Goal: Task Accomplishment & Management: Complete application form

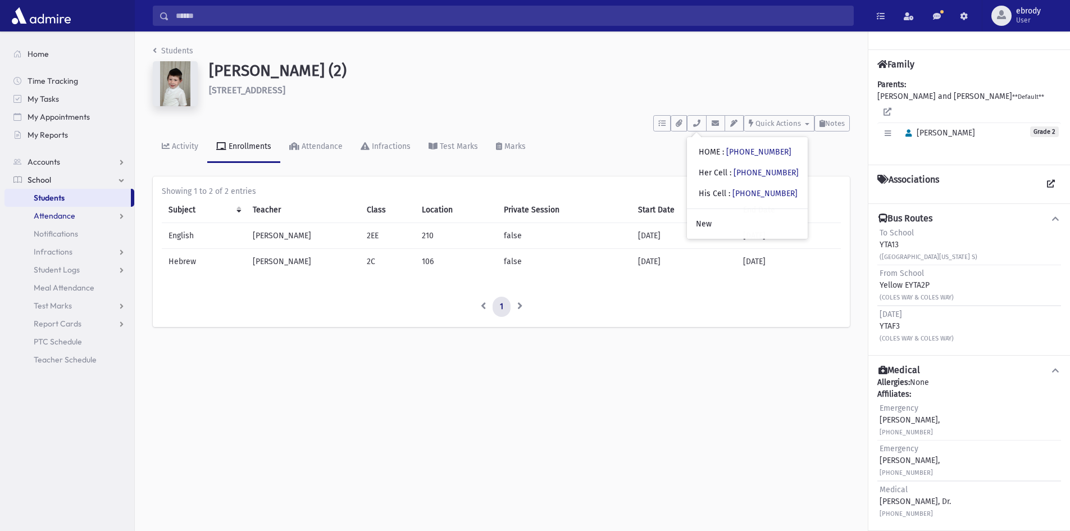
click at [67, 218] on span "Attendance" at bounding box center [55, 216] width 42 height 10
click at [58, 230] on span "Entry" at bounding box center [52, 234] width 19 height 10
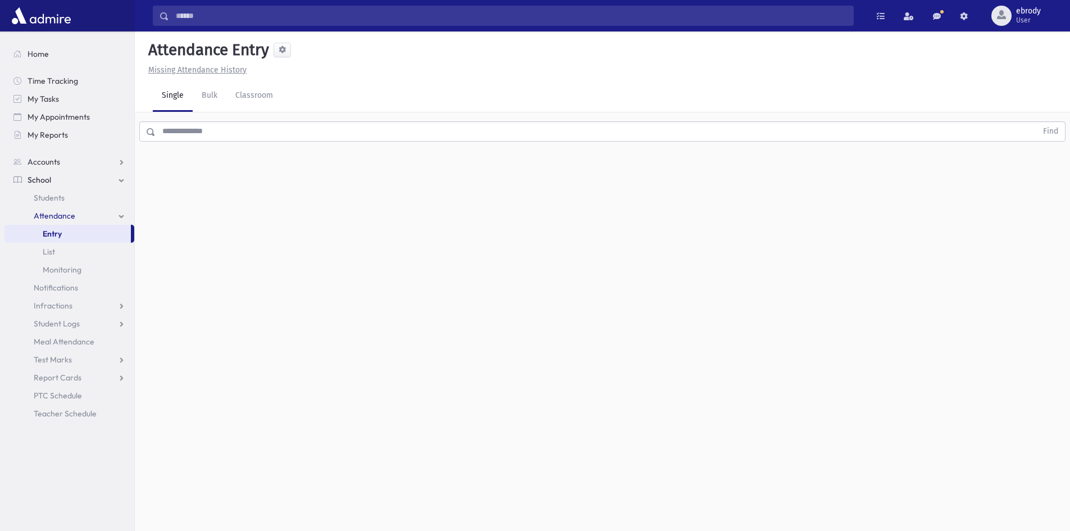
click at [62, 230] on link "Entry" at bounding box center [67, 234] width 126 height 18
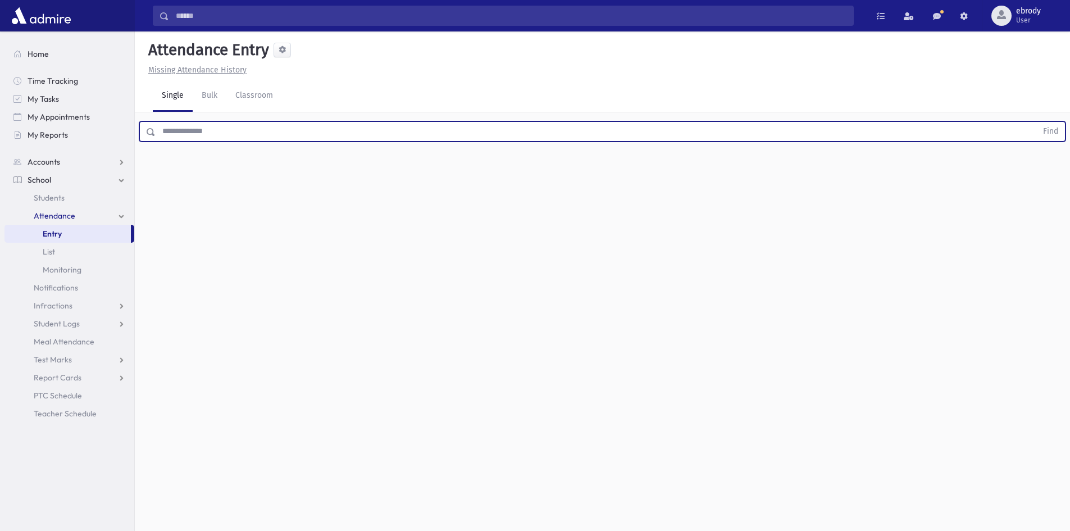
click at [216, 130] on input "text" at bounding box center [597, 131] width 882 height 20
click at [1037, 122] on button "Find" at bounding box center [1051, 131] width 29 height 19
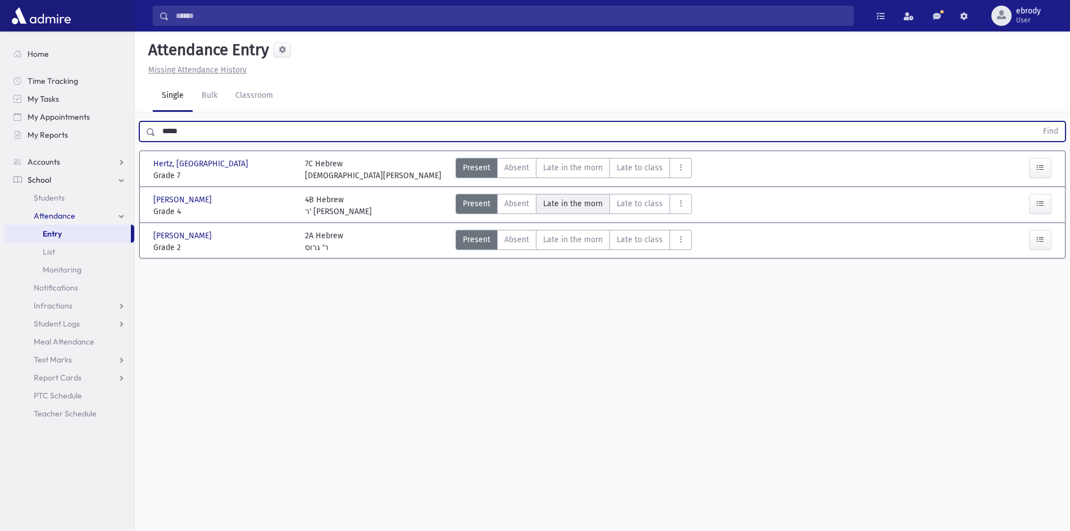
click at [550, 203] on span "Late in the morn" at bounding box center [573, 204] width 60 height 12
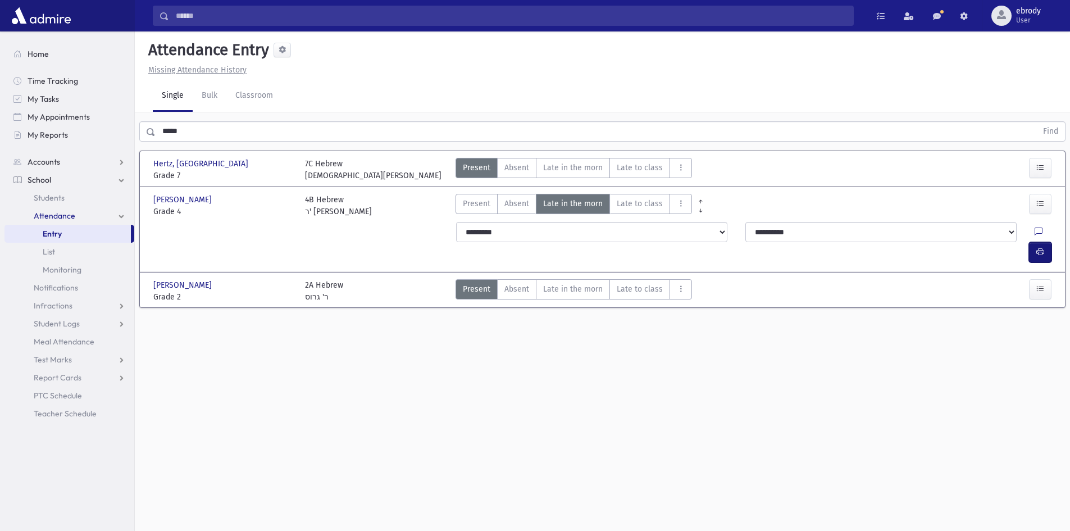
click at [1041, 247] on icon "button" at bounding box center [1041, 252] width 8 height 10
click at [1039, 247] on icon "button" at bounding box center [1041, 252] width 8 height 10
click at [1044, 247] on icon "button" at bounding box center [1041, 252] width 8 height 10
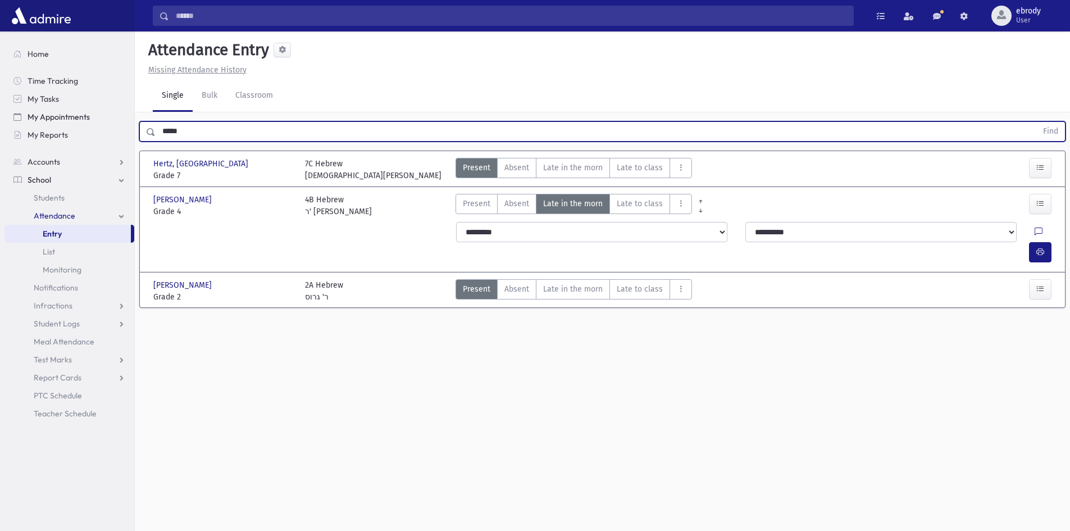
drag, startPoint x: 180, startPoint y: 138, endPoint x: 44, endPoint y: 125, distance: 136.6
click at [55, 125] on div "Search Results All Accounts" at bounding box center [535, 278] width 1070 height 556
click at [1037, 122] on button "Find" at bounding box center [1051, 131] width 29 height 19
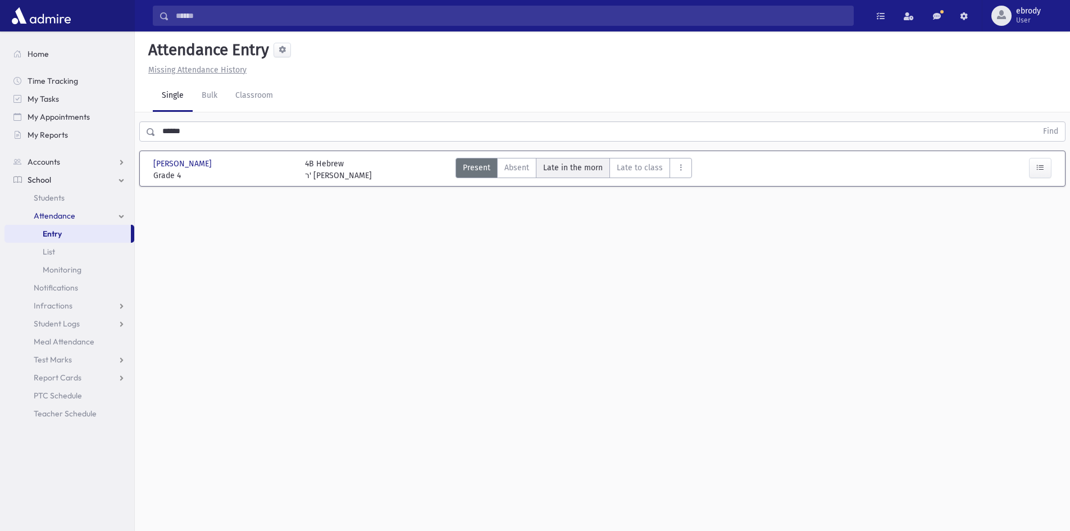
click at [592, 169] on span "Late in the morn" at bounding box center [573, 168] width 60 height 12
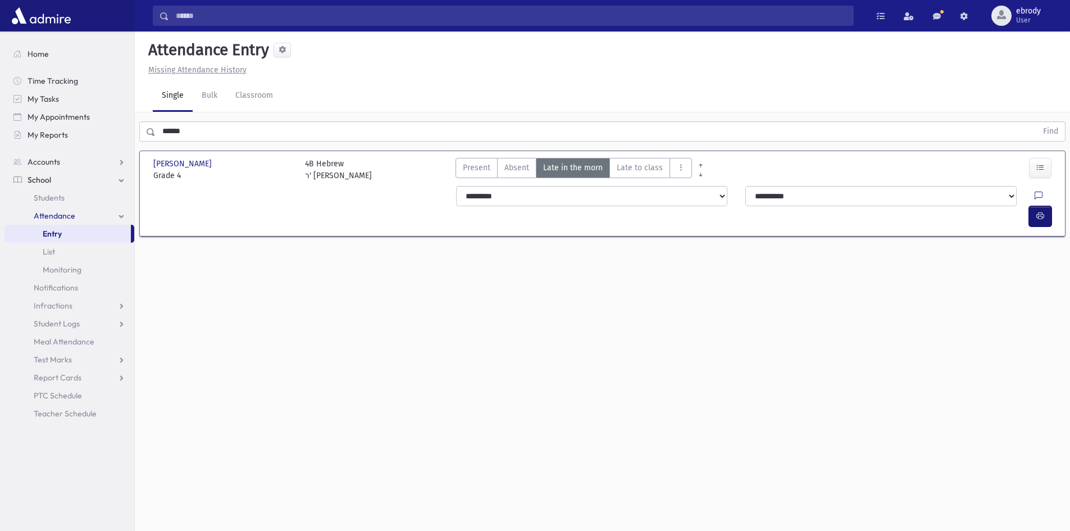
click at [1033, 206] on button "button" at bounding box center [1040, 216] width 22 height 20
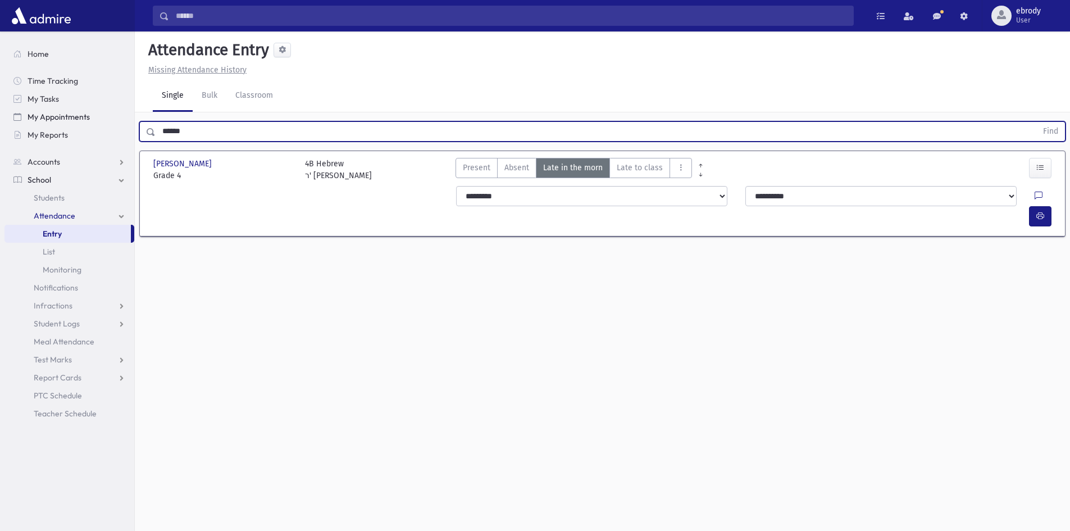
drag, startPoint x: 203, startPoint y: 129, endPoint x: 17, endPoint y: 112, distance: 187.2
click at [52, 117] on div "Search Results All Accounts" at bounding box center [535, 278] width 1070 height 556
click at [1037, 122] on button "Find" at bounding box center [1051, 131] width 29 height 19
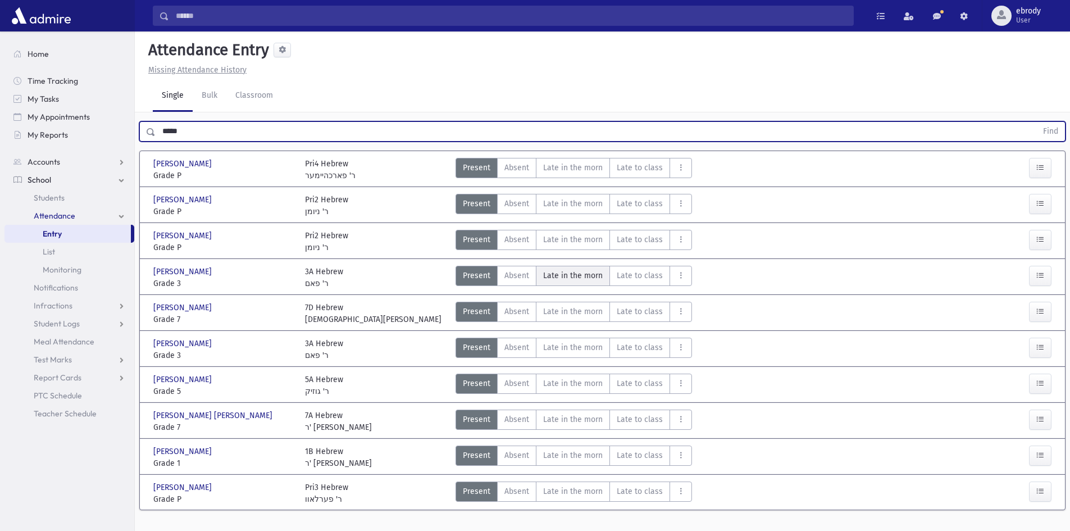
click at [578, 266] on morn"] "Late in the morn M" at bounding box center [573, 276] width 74 height 20
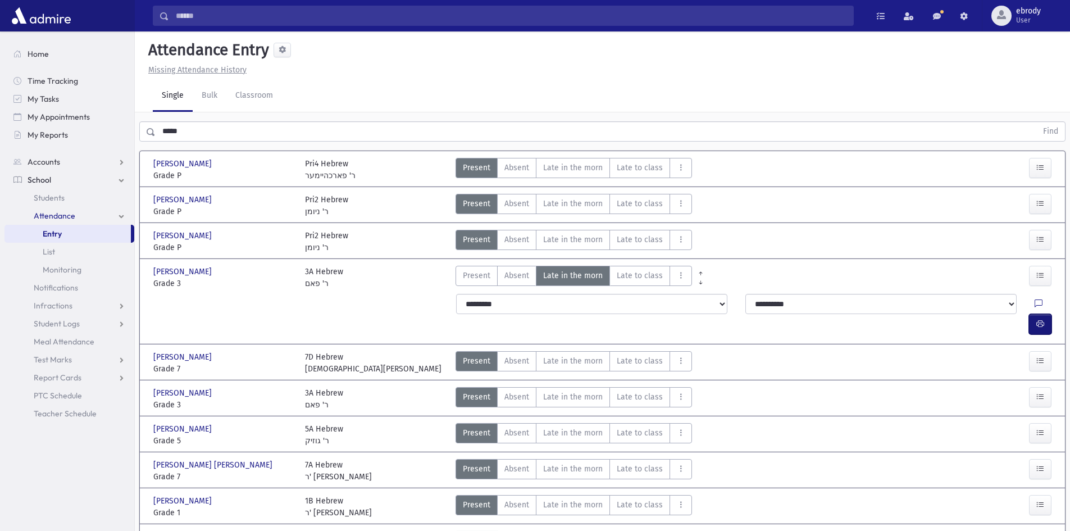
click at [1043, 319] on icon "button" at bounding box center [1041, 324] width 8 height 10
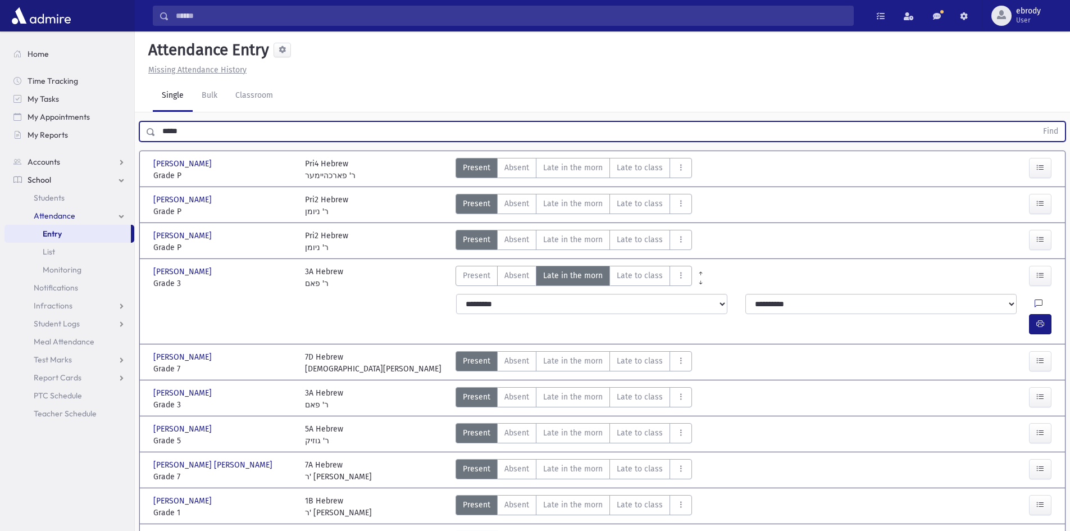
drag, startPoint x: 152, startPoint y: 131, endPoint x: 0, endPoint y: 108, distance: 153.4
click at [0, 116] on div "Search Results All Accounts" at bounding box center [535, 300] width 1070 height 601
type input "*******"
click at [1037, 122] on button "Find" at bounding box center [1051, 131] width 29 height 19
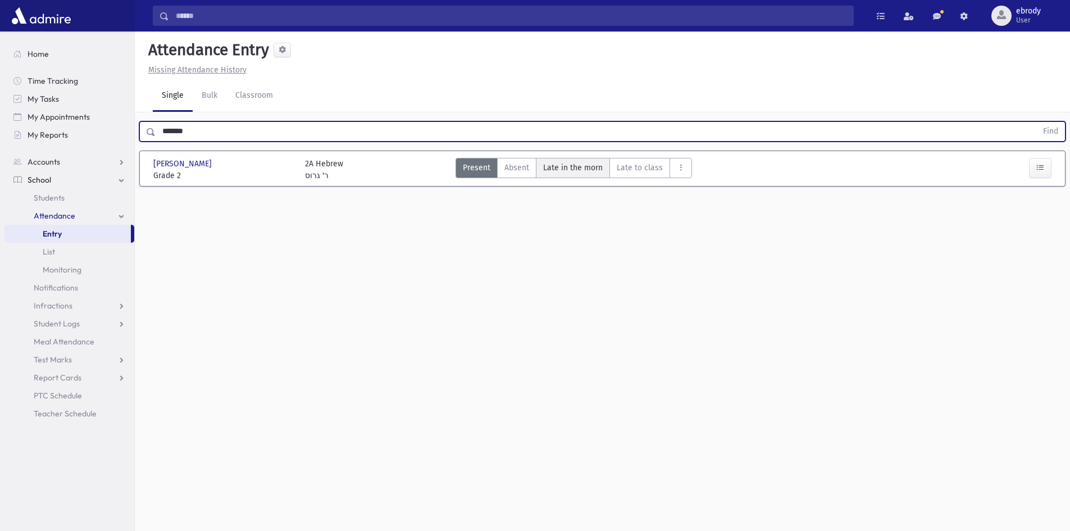
click at [571, 164] on span "Late in the morn" at bounding box center [573, 168] width 60 height 12
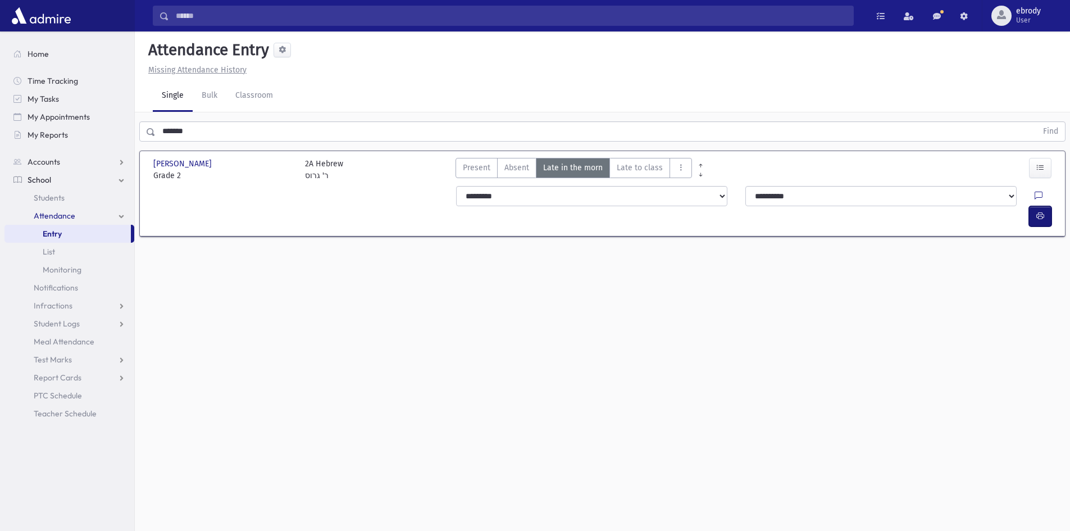
click at [1045, 206] on button "button" at bounding box center [1040, 216] width 22 height 20
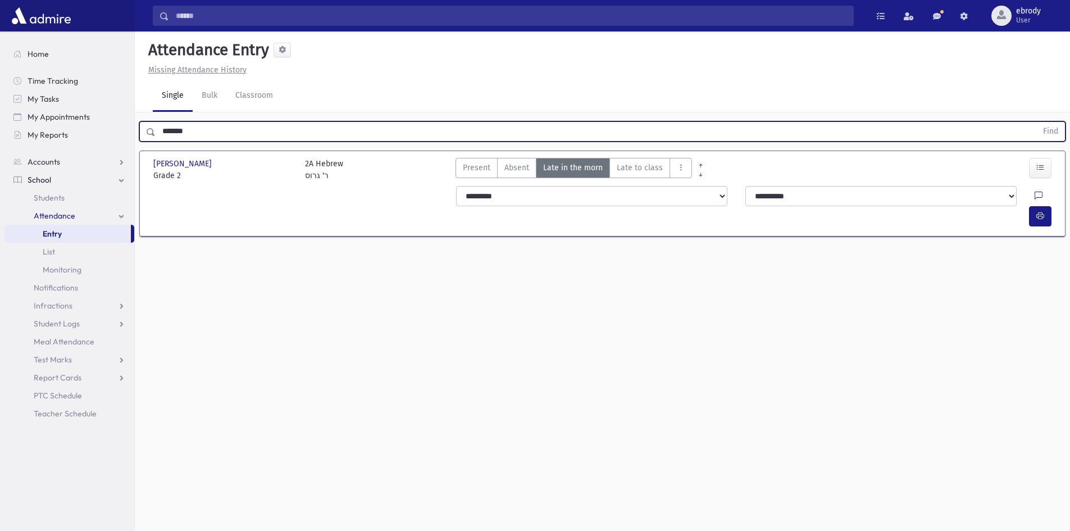
drag, startPoint x: 183, startPoint y: 127, endPoint x: 0, endPoint y: 106, distance: 183.8
click at [33, 117] on div "Search Results All Accounts" at bounding box center [535, 278] width 1070 height 556
type input "*****"
click at [1037, 122] on button "Find" at bounding box center [1051, 131] width 29 height 19
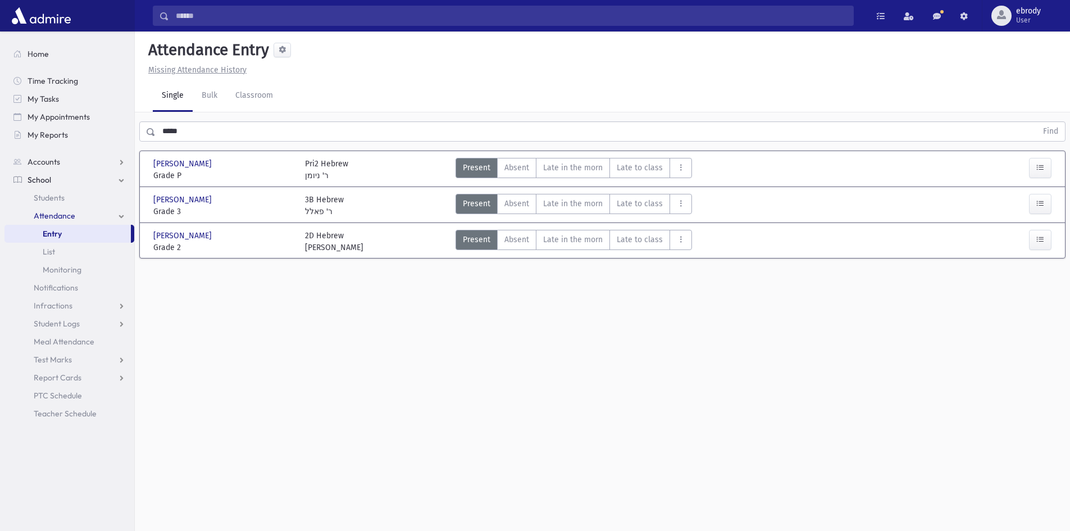
drag, startPoint x: 560, startPoint y: 204, endPoint x: 778, endPoint y: 237, distance: 220.0
click at [561, 204] on span "Late in the morn" at bounding box center [573, 204] width 60 height 12
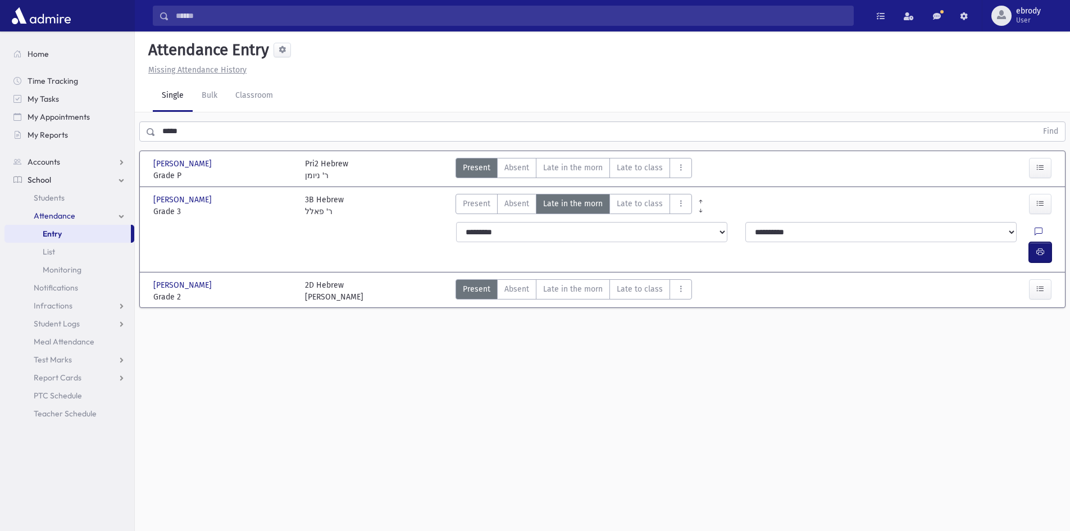
click at [1042, 247] on icon "button" at bounding box center [1041, 252] width 8 height 10
drag, startPoint x: 564, startPoint y: 274, endPoint x: 576, endPoint y: 276, distance: 12.0
click at [565, 283] on span "Late in the morn" at bounding box center [573, 289] width 60 height 12
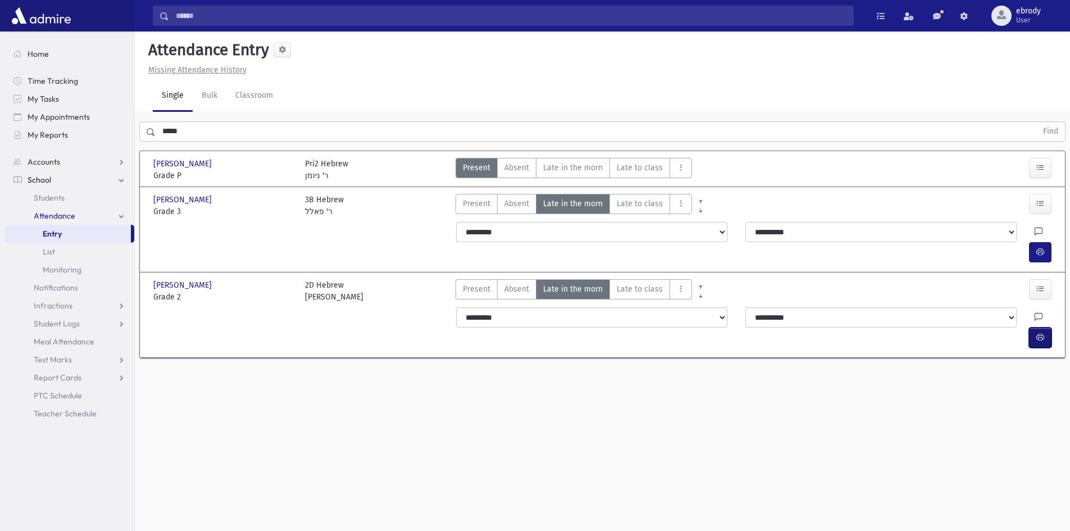
click at [1040, 328] on button "button" at bounding box center [1040, 338] width 22 height 20
click at [583, 170] on span "Late in the morn" at bounding box center [573, 168] width 60 height 12
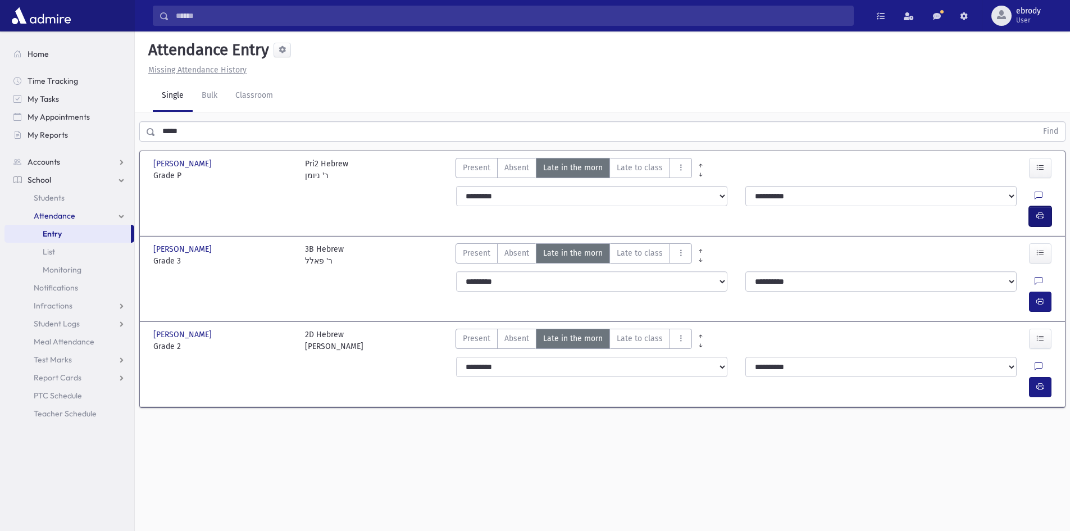
click at [1041, 211] on icon "button" at bounding box center [1041, 216] width 8 height 10
